Goal: Transaction & Acquisition: Book appointment/travel/reservation

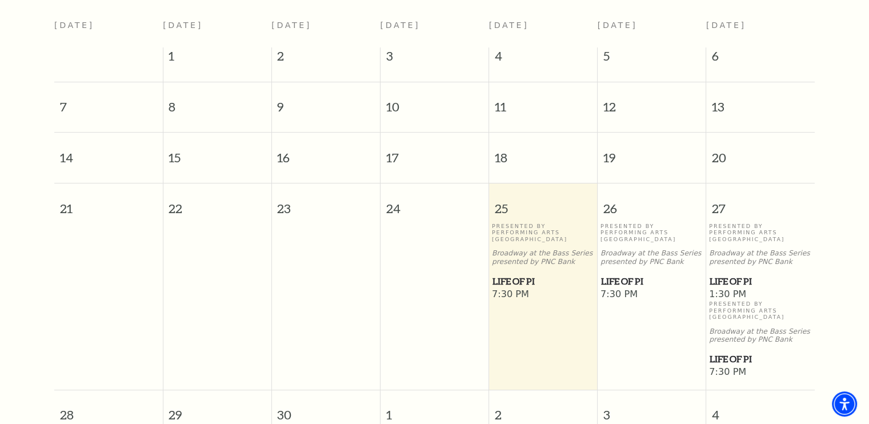
scroll to position [330, 0]
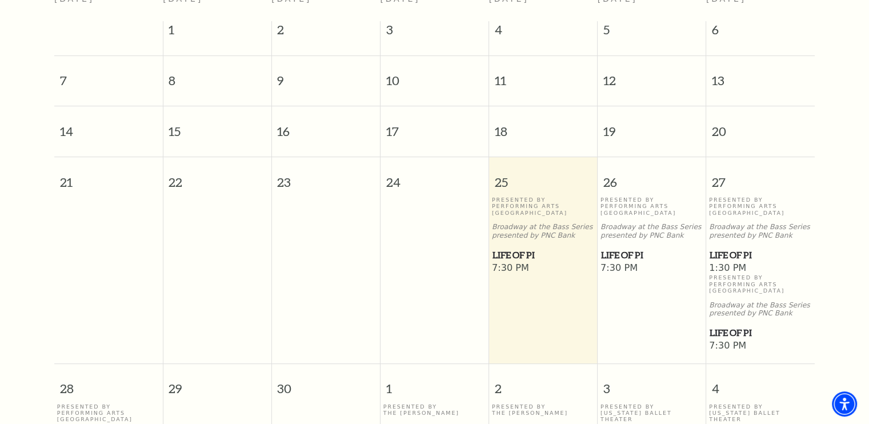
click at [504, 248] on span "Life of Pi" at bounding box center [544, 255] width 102 height 14
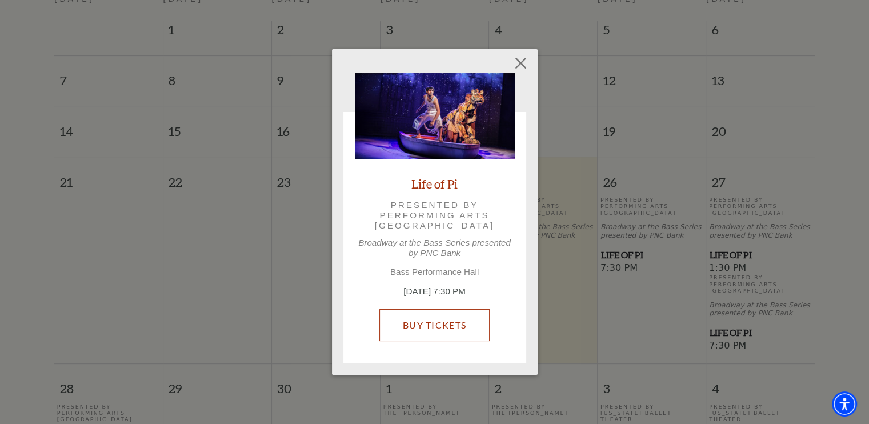
click at [427, 321] on link "Buy Tickets" at bounding box center [434, 325] width 110 height 32
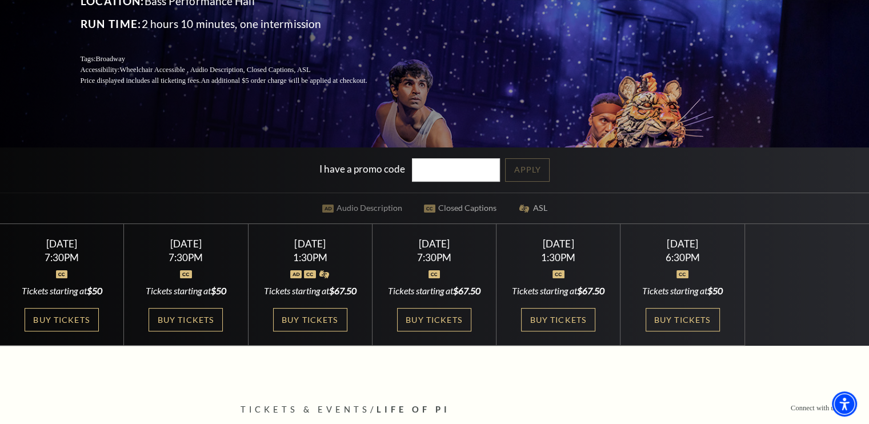
scroll to position [190, 0]
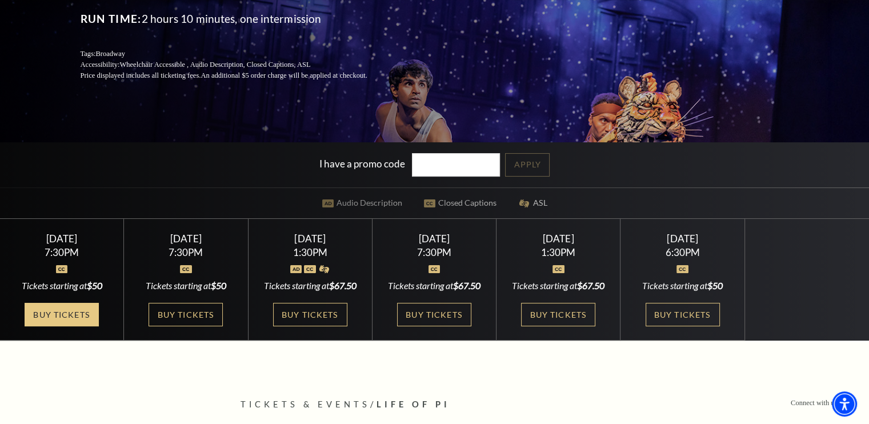
click at [61, 325] on link "Buy Tickets" at bounding box center [62, 314] width 74 height 23
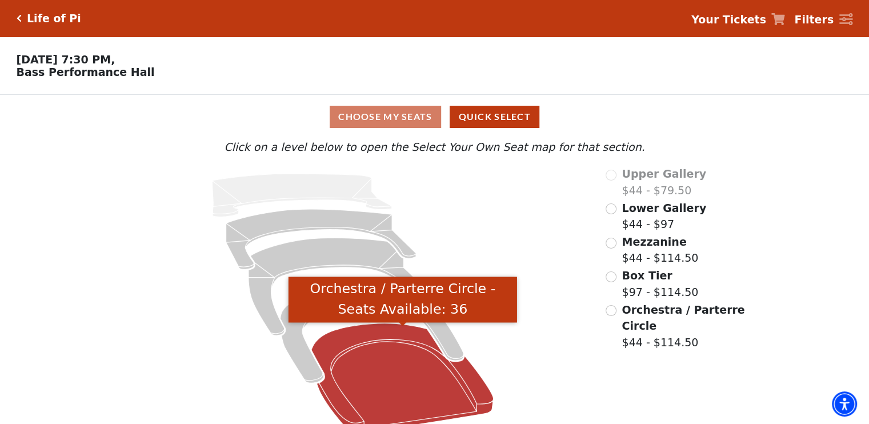
click at [402, 393] on icon "Orchestra / Parterre Circle - Seats Available: 36" at bounding box center [402, 378] width 182 height 110
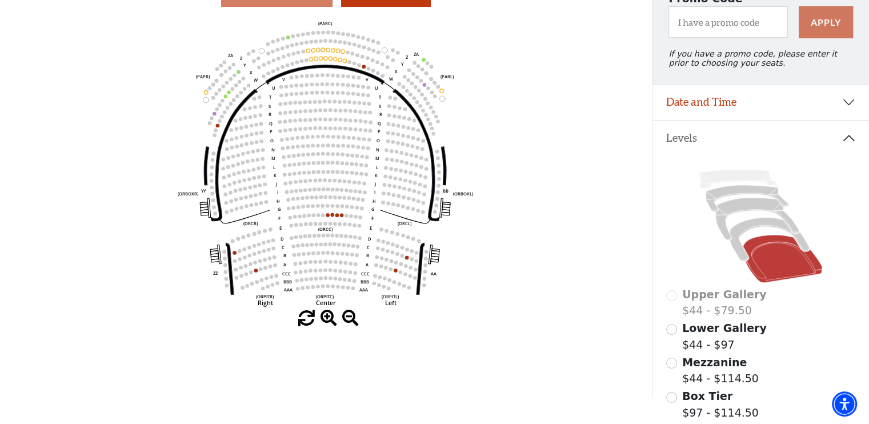
scroll to position [129, 0]
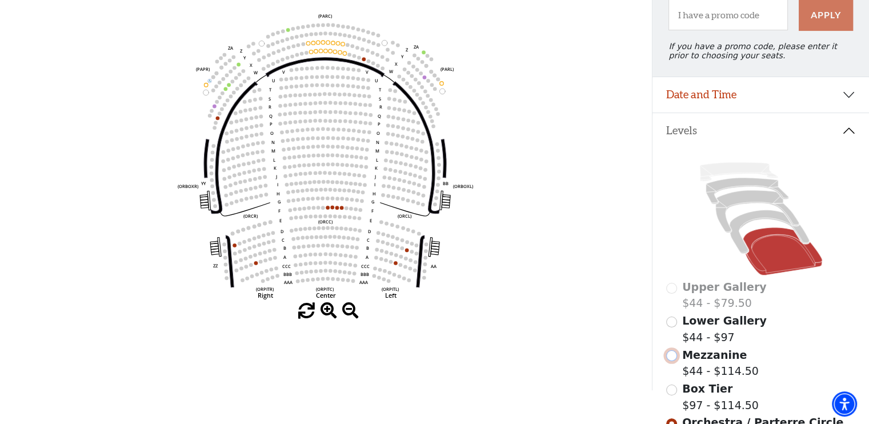
click at [670, 361] on input "Mezzanine$44 - $114.50\a" at bounding box center [671, 355] width 11 height 11
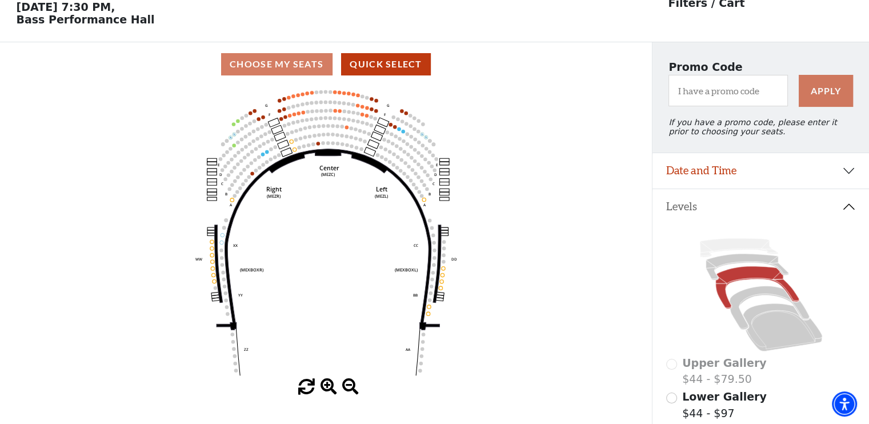
scroll to position [53, 0]
click at [780, 347] on icon at bounding box center [782, 327] width 79 height 48
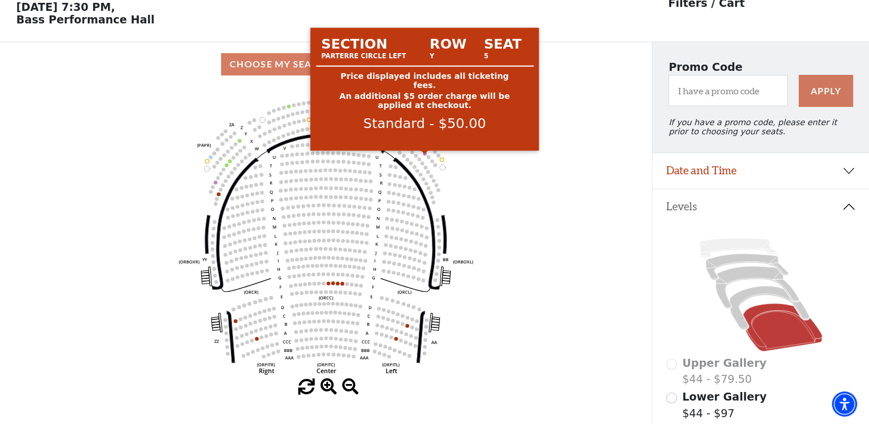
click at [424, 155] on circle at bounding box center [424, 152] width 3 height 3
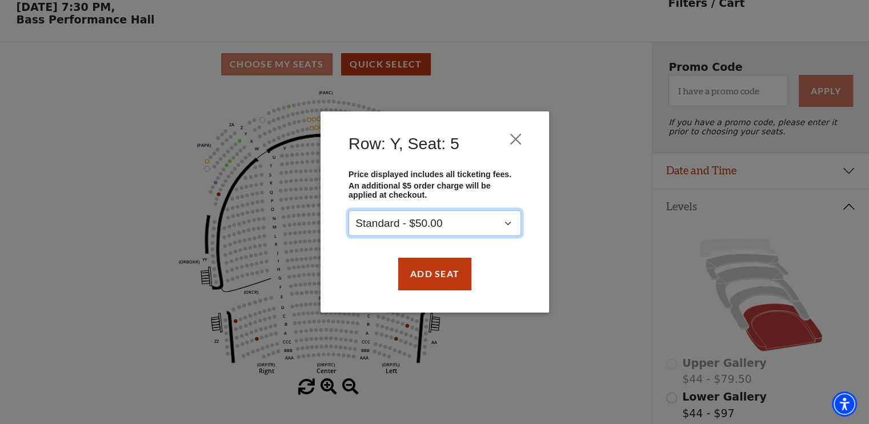
click at [394, 225] on select "Standard - $50.00" at bounding box center [435, 224] width 173 height 26
click at [594, 297] on div "Row: Y, Seat: 5 Price displayed includes all ticketing fees. An additional $5 o…" at bounding box center [434, 212] width 869 height 424
click at [514, 137] on button "Close" at bounding box center [516, 140] width 22 height 22
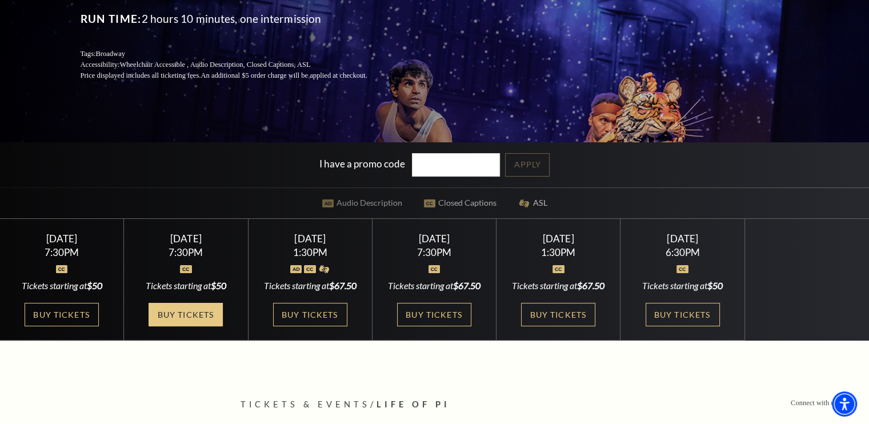
click at [182, 316] on link "Buy Tickets" at bounding box center [186, 314] width 74 height 23
click at [203, 309] on link "Buy Tickets" at bounding box center [186, 314] width 74 height 23
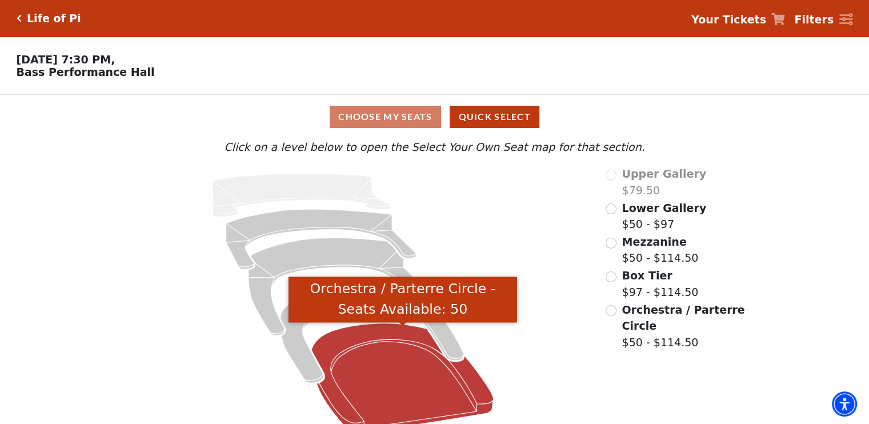
click at [406, 371] on icon "Orchestra / Parterre Circle - Seats Available: 50" at bounding box center [402, 378] width 182 height 110
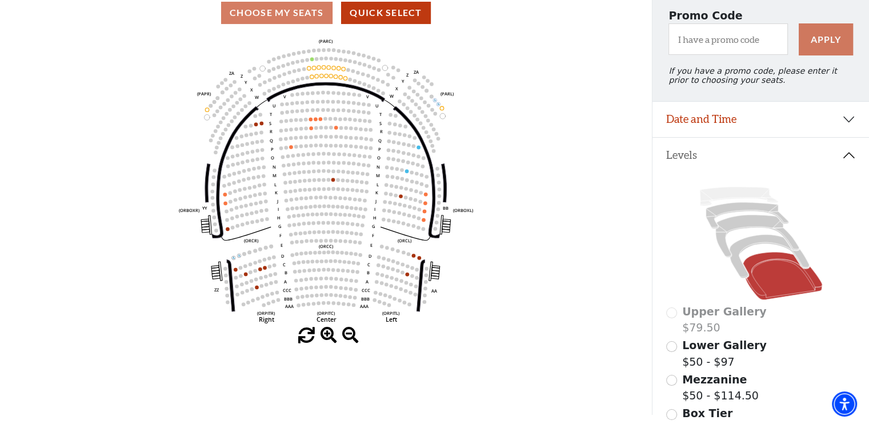
scroll to position [105, 0]
